Goal: Task Accomplishment & Management: Use online tool/utility

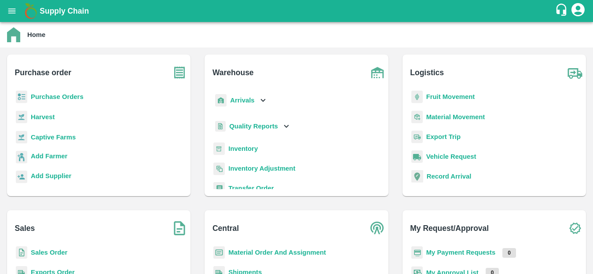
click at [445, 114] on b "Material Movement" at bounding box center [455, 116] width 59 height 7
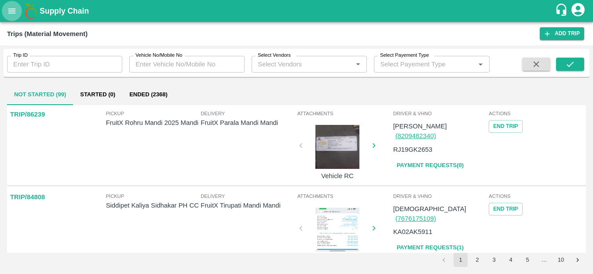
click at [10, 7] on icon "open drawer" at bounding box center [12, 11] width 10 height 10
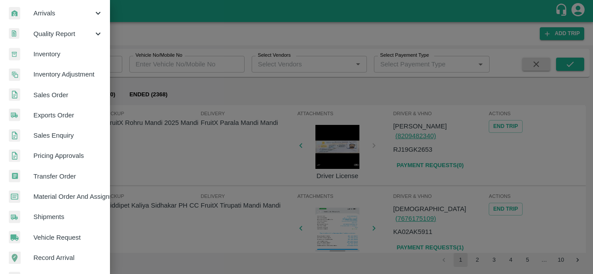
scroll to position [125, 0]
click at [74, 197] on span "Material Order And Assignment" at bounding box center [67, 196] width 69 height 10
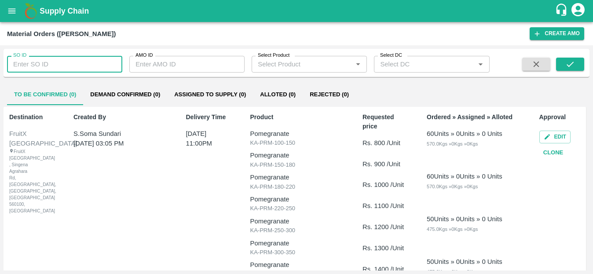
click at [40, 62] on input "SO ID" at bounding box center [64, 64] width 115 height 17
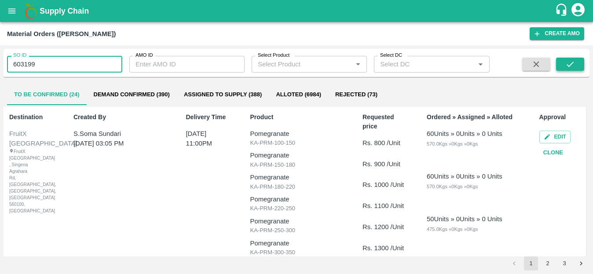
type input "603199"
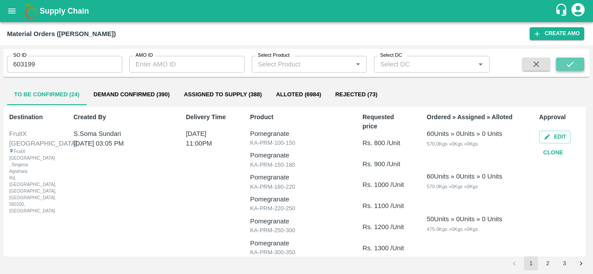
click at [570, 62] on icon "submit" at bounding box center [570, 64] width 10 height 10
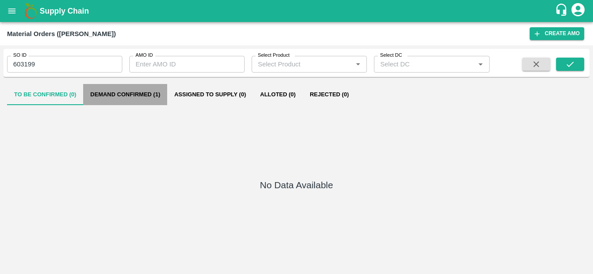
click at [128, 89] on button "Demand Confirmed (1)" at bounding box center [125, 94] width 84 height 21
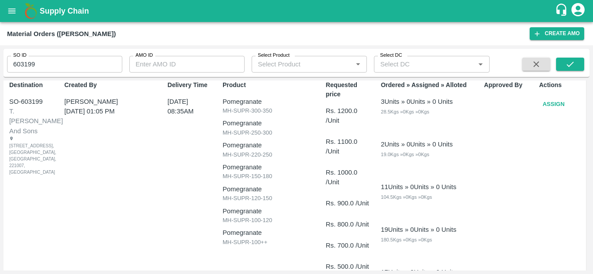
scroll to position [28, 0]
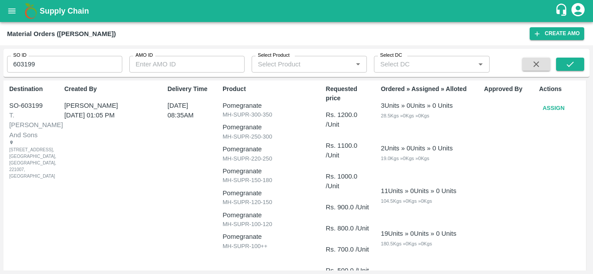
click at [83, 56] on button "Demand Confirmed (1)" at bounding box center [125, 66] width 84 height 21
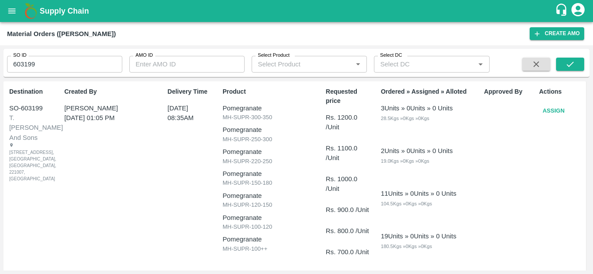
scroll to position [17, 0]
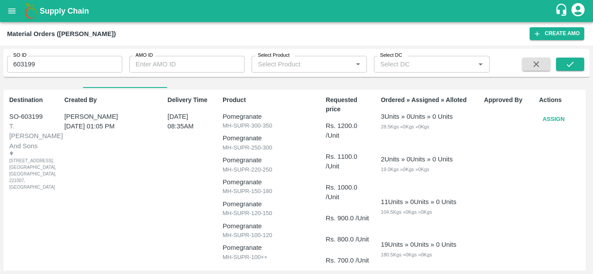
click at [83, 67] on button "Demand Confirmed (1)" at bounding box center [125, 77] width 84 height 21
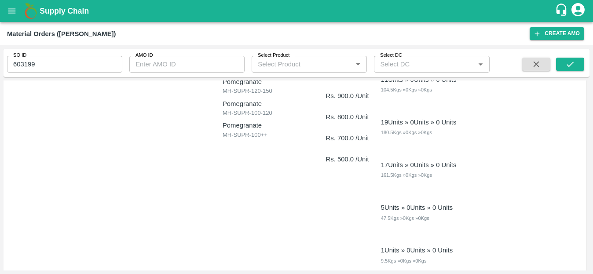
scroll to position [139, 0]
click at [66, 59] on input "603199" at bounding box center [64, 64] width 115 height 17
type input "6"
click at [189, 62] on input "AMO ID" at bounding box center [186, 64] width 115 height 17
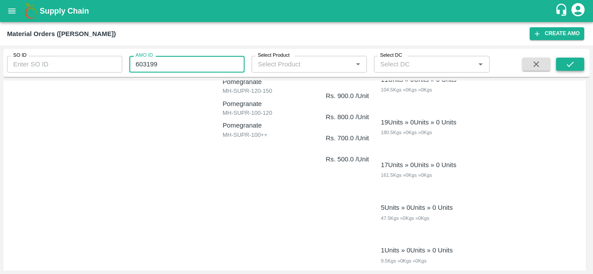
type input "603199"
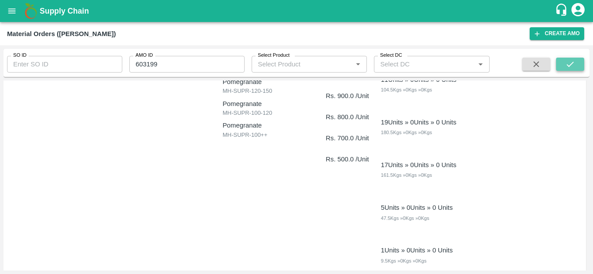
click at [558, 66] on button "submit" at bounding box center [570, 64] width 28 height 13
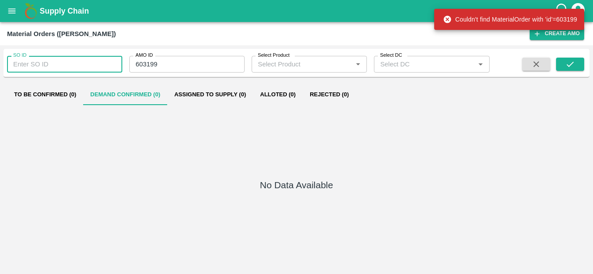
click at [42, 68] on input "SO ID" at bounding box center [64, 64] width 115 height 17
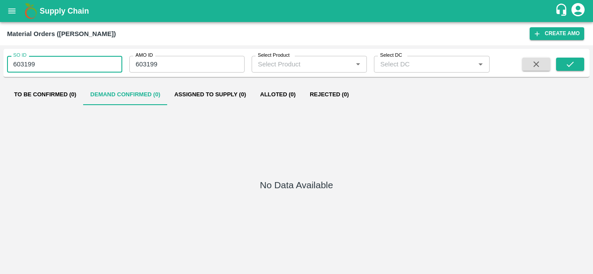
type input "603199"
